Goal: Entertainment & Leisure: Browse casually

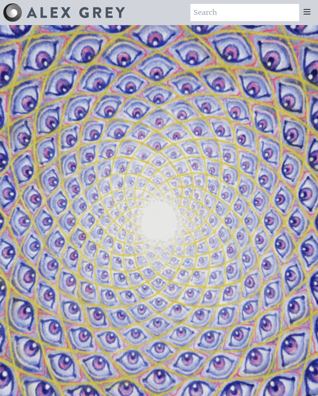
click at [308, 11] on icon at bounding box center [306, 11] width 9 height 9
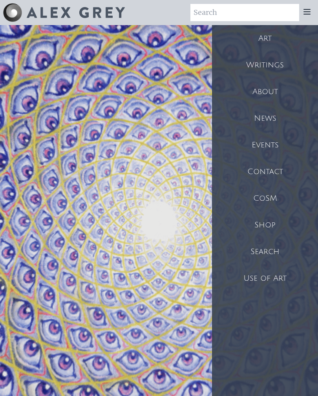
click at [57, 278] on video "Your browser does not support the video tag." at bounding box center [159, 223] width 785 height 441
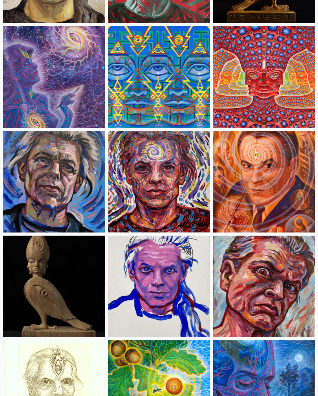
scroll to position [2262, 0]
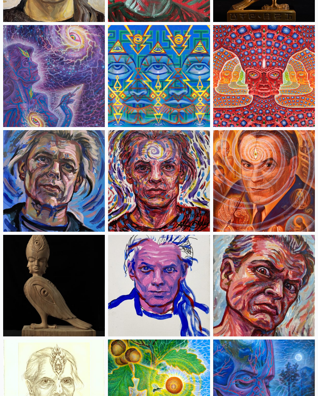
click at [295, 219] on img at bounding box center [264, 181] width 102 height 102
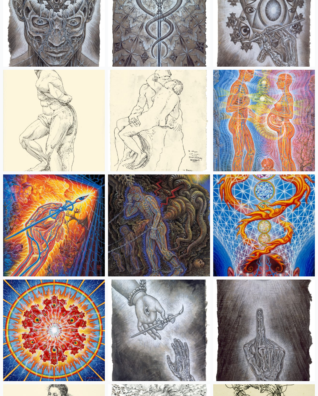
scroll to position [6728, 0]
click at [134, 244] on img at bounding box center [159, 226] width 102 height 102
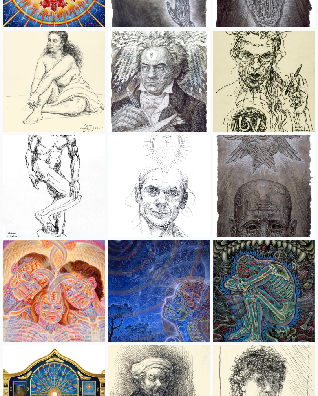
scroll to position [7088, 0]
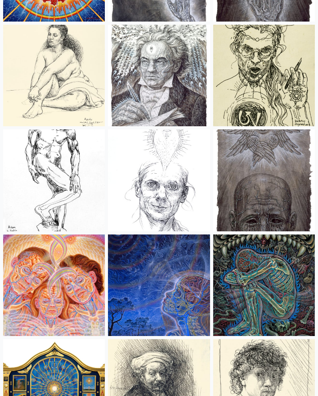
click at [265, 281] on img at bounding box center [264, 286] width 102 height 102
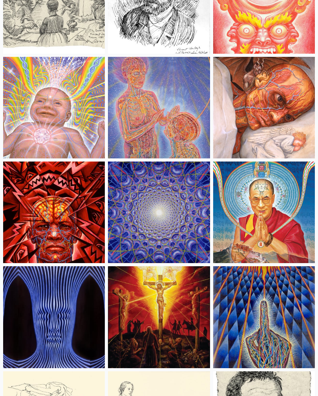
scroll to position [7581, 0]
click at [265, 207] on img at bounding box center [264, 213] width 102 height 102
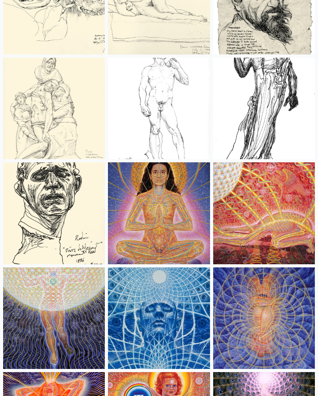
scroll to position [8001, 0]
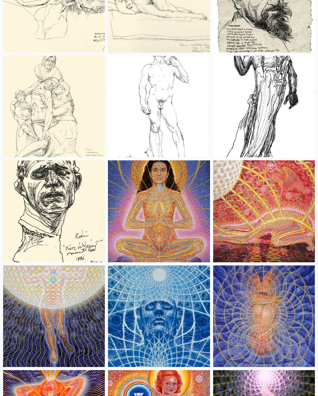
click at [282, 199] on img at bounding box center [264, 212] width 102 height 102
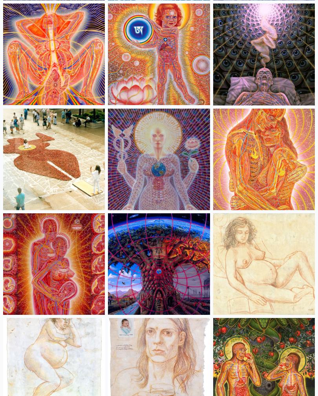
scroll to position [8369, 0]
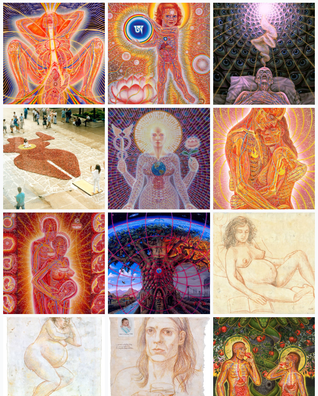
click at [267, 168] on img at bounding box center [264, 159] width 102 height 102
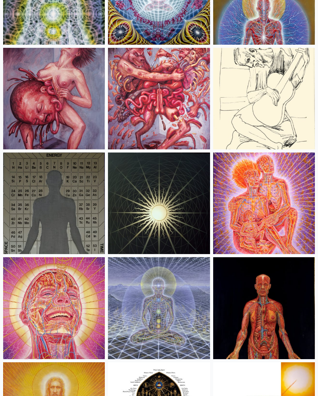
scroll to position [9066, 0]
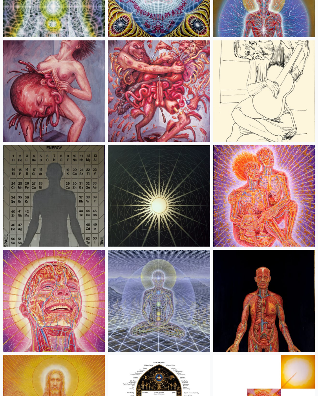
click at [42, 108] on img at bounding box center [54, 92] width 102 height 102
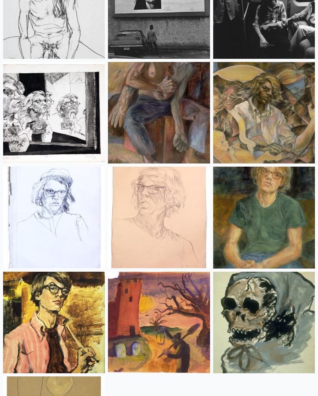
scroll to position [11562, 0]
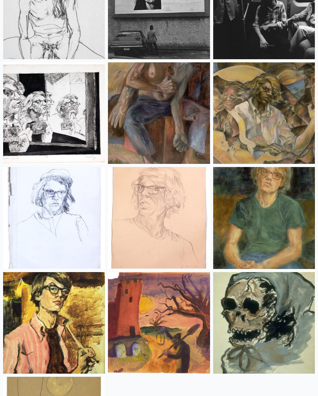
click at [263, 184] on img at bounding box center [264, 218] width 102 height 102
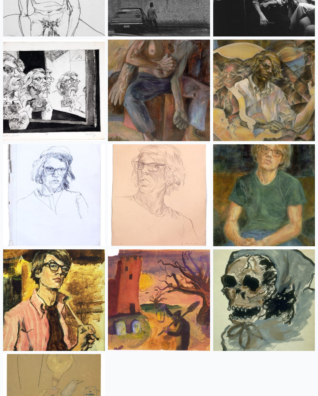
scroll to position [11587, 0]
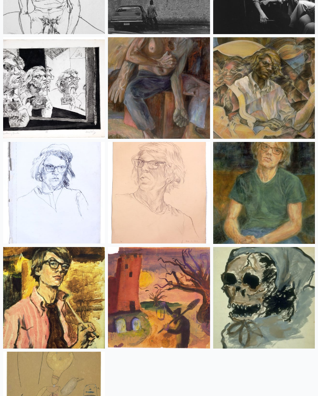
click at [35, 286] on img at bounding box center [54, 299] width 102 height 102
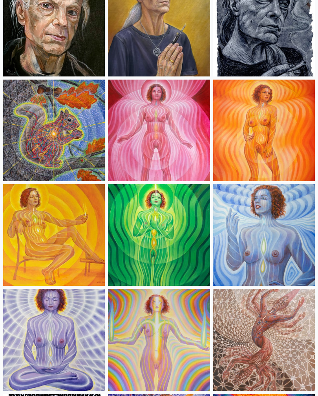
scroll to position [0, 0]
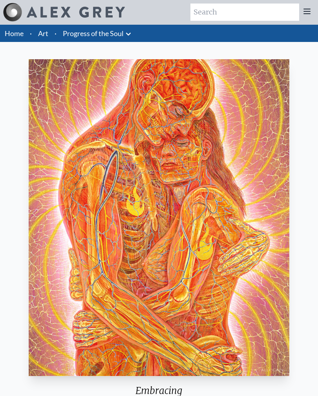
scroll to position [11, 0]
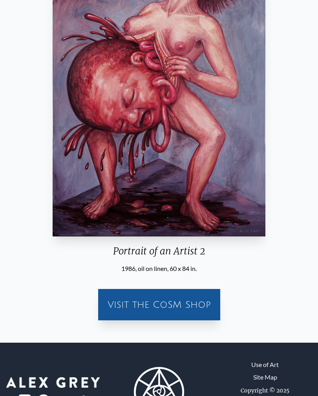
scroll to position [166, 0]
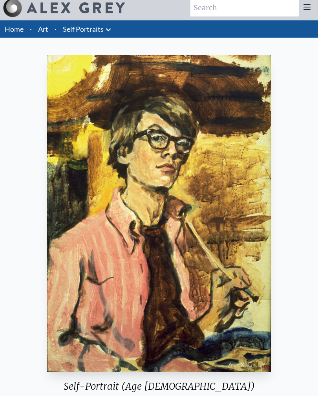
scroll to position [5, 0]
